Goal: Task Accomplishment & Management: Use online tool/utility

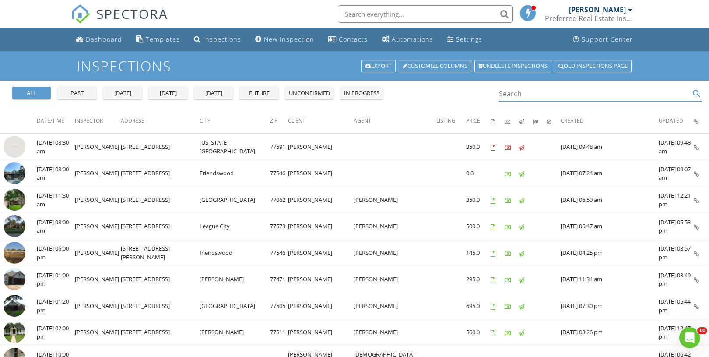
click at [528, 97] on input "Search" at bounding box center [594, 94] width 191 height 14
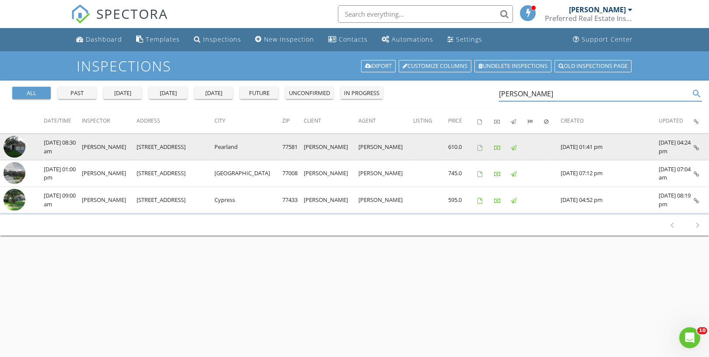
type input "conner"
click at [20, 143] on img at bounding box center [15, 147] width 22 height 22
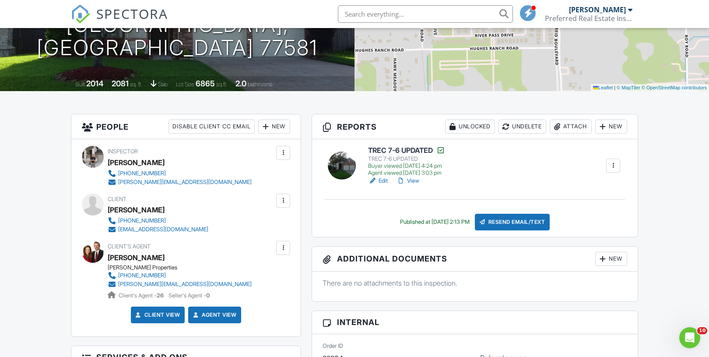
click at [377, 150] on h6 "TREC 7-6 UPDATED" at bounding box center [406, 150] width 77 height 9
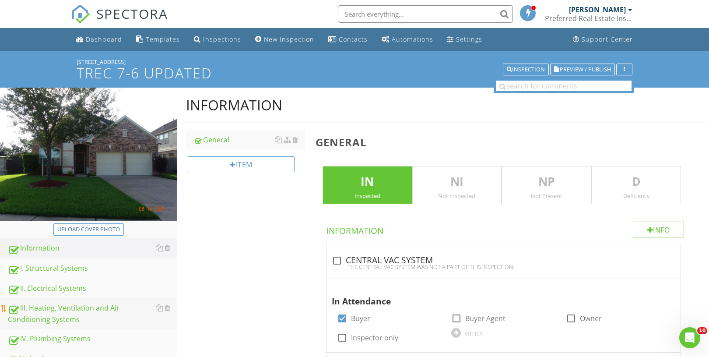
click at [39, 310] on div "III. Heating, Ventilation and Air Conditioning Systems" at bounding box center [92, 313] width 169 height 22
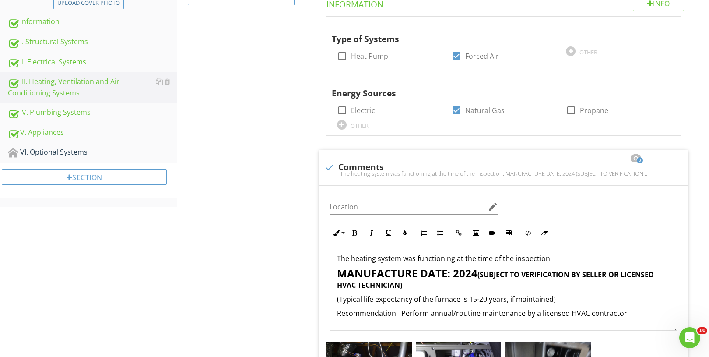
scroll to position [226, 0]
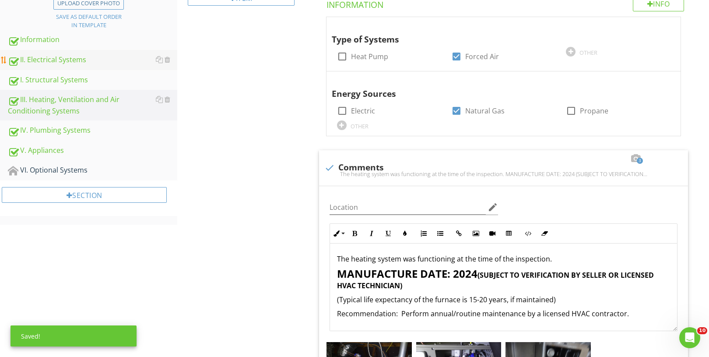
click at [71, 59] on div "II. Electrical Systems" at bounding box center [92, 59] width 169 height 11
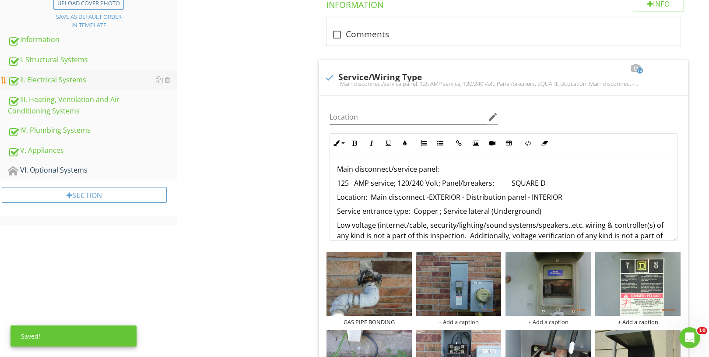
click at [72, 77] on div "II. Electrical Systems" at bounding box center [92, 79] width 169 height 11
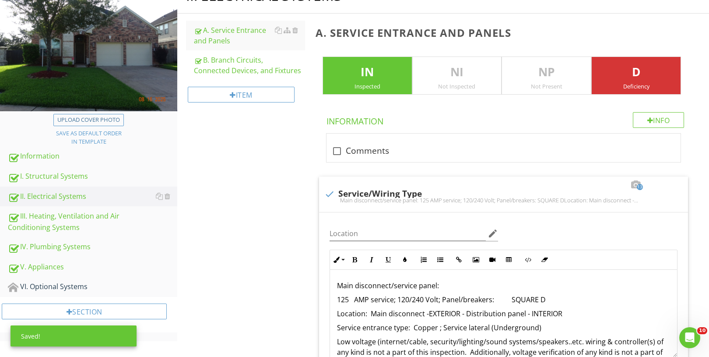
scroll to position [109, 0]
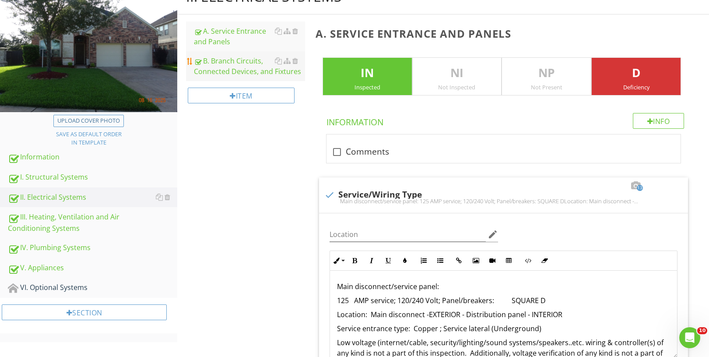
click at [219, 71] on div "B. Branch Circuits, Connected Devices, and Fixtures" at bounding box center [249, 66] width 111 height 21
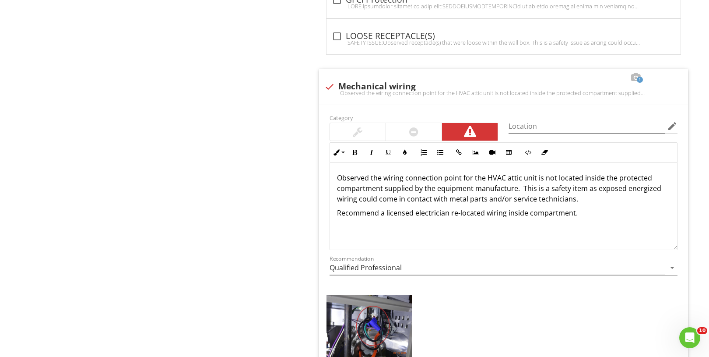
scroll to position [1497, 0]
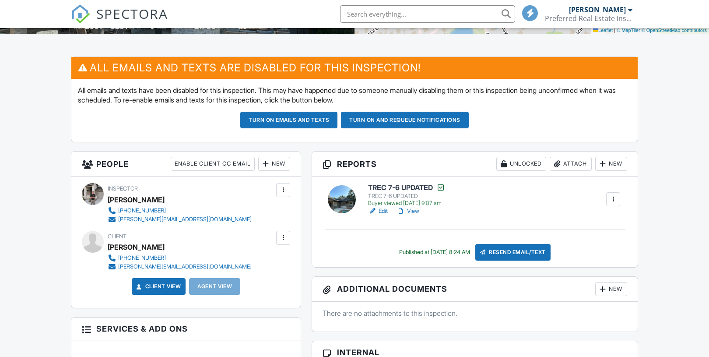
scroll to position [200, 0]
click at [403, 187] on h6 "TREC 7-6 UPDATED" at bounding box center [406, 187] width 77 height 9
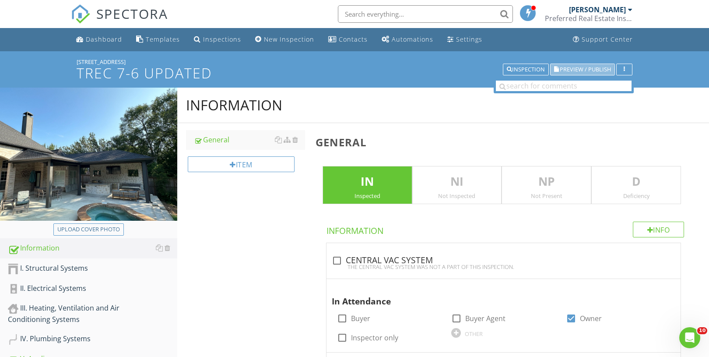
click at [597, 67] on span "Preview / Publish" at bounding box center [585, 70] width 51 height 6
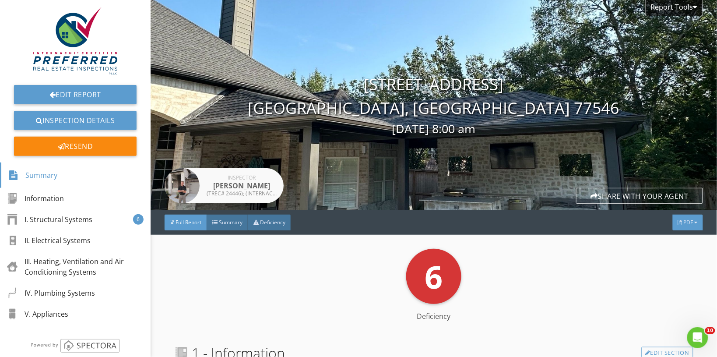
click at [684, 219] on span "PDF" at bounding box center [689, 221] width 10 height 7
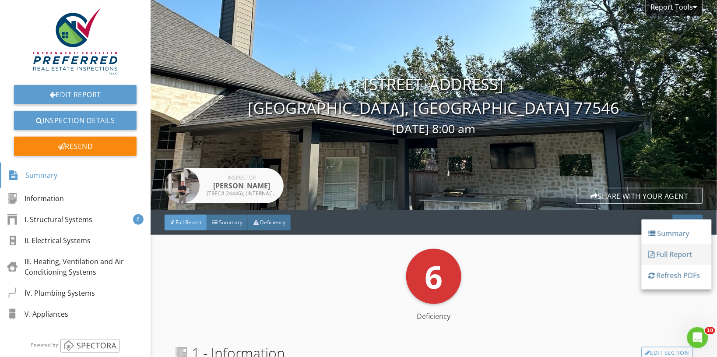
click at [673, 256] on div "Full Report" at bounding box center [677, 254] width 56 height 11
